Goal: Navigation & Orientation: Find specific page/section

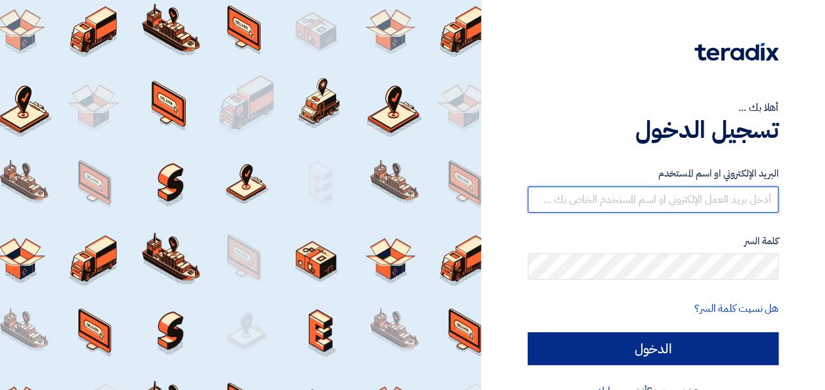
type input "abdelrahman.Gamal@itps-eg.com"
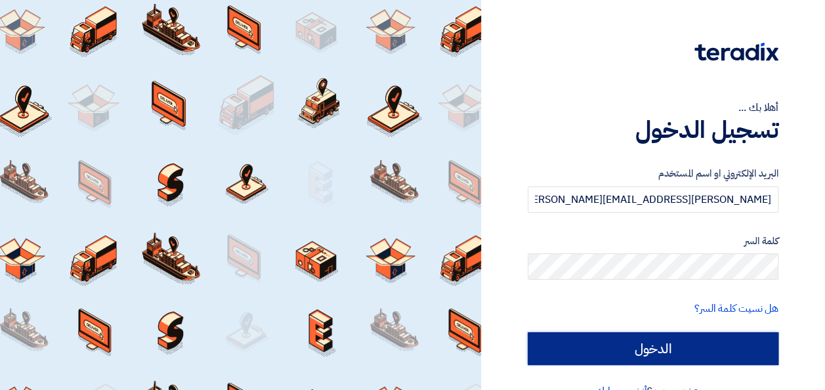
click at [647, 345] on input "الدخول" at bounding box center [653, 348] width 251 height 33
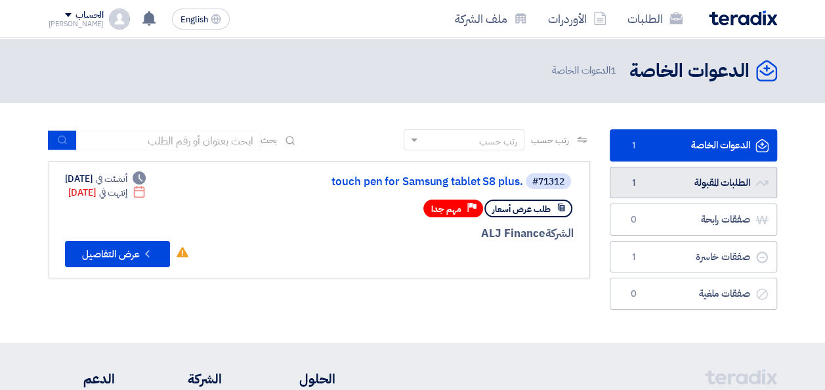
click at [673, 197] on link "الطلبات المقبولة الطلبات المقبولة 1" at bounding box center [693, 183] width 167 height 32
